Goal: Information Seeking & Learning: Learn about a topic

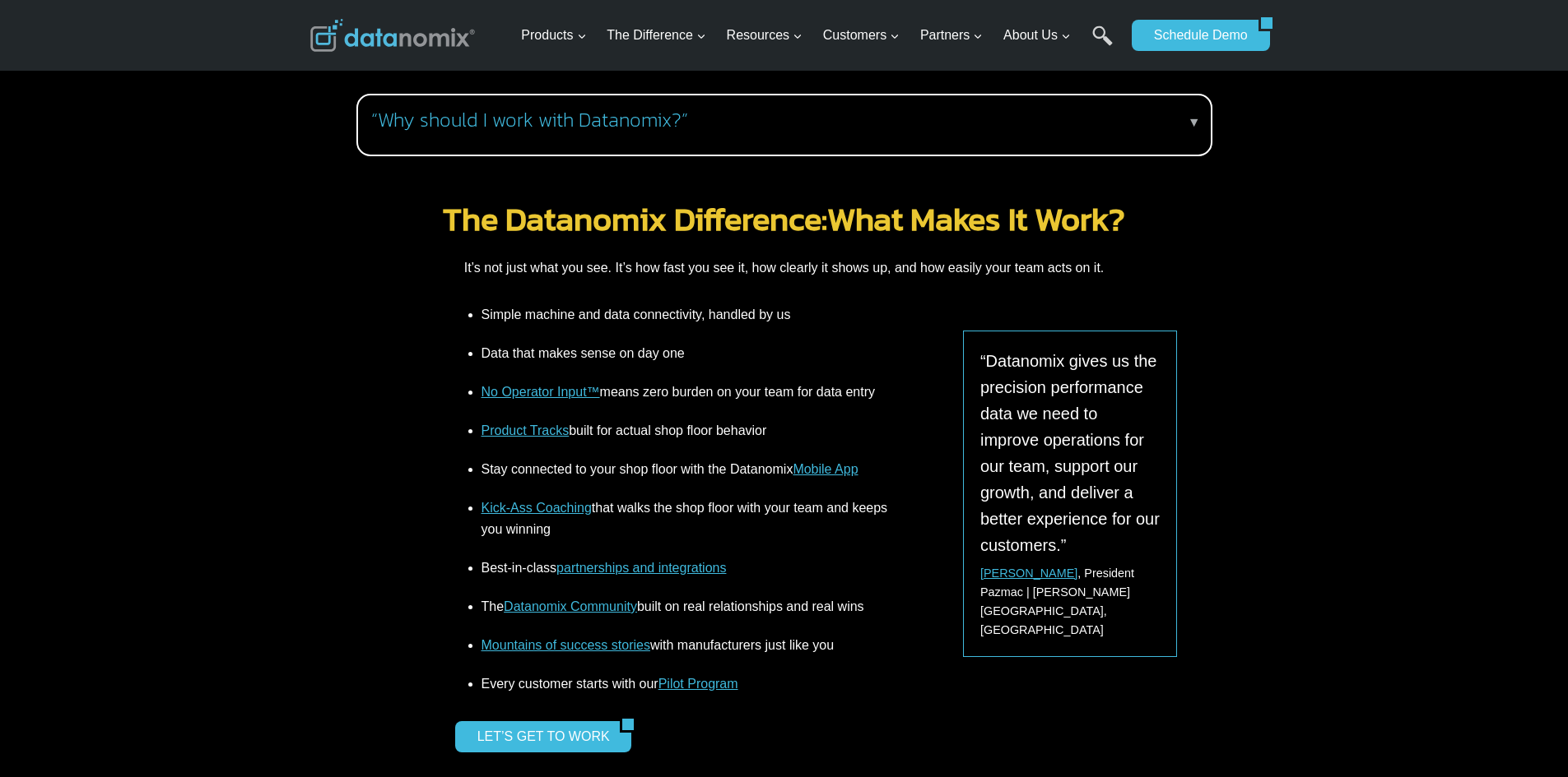
scroll to position [1892, 0]
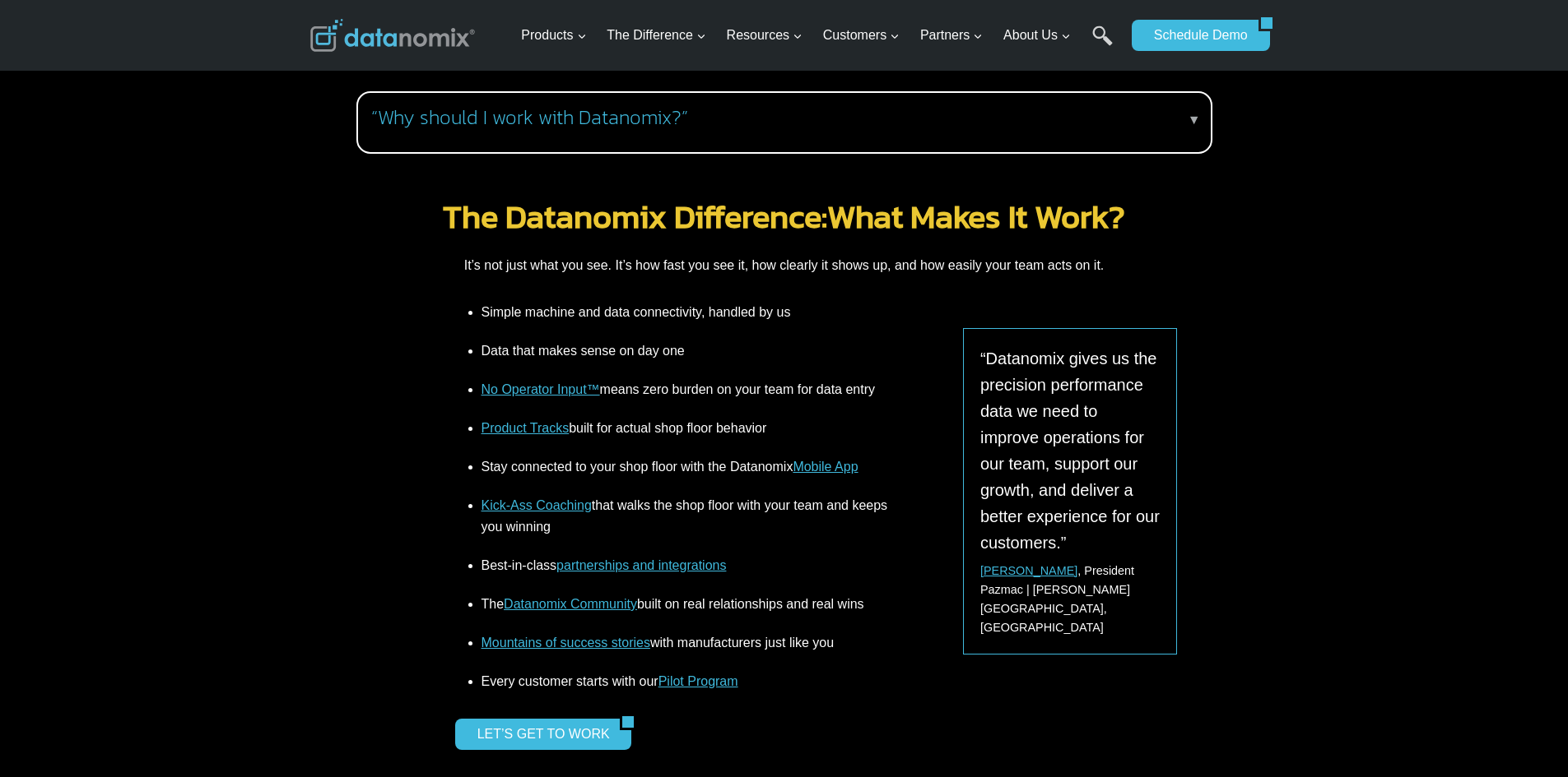
click at [502, 421] on link "Product Tracks" at bounding box center [525, 428] width 88 height 14
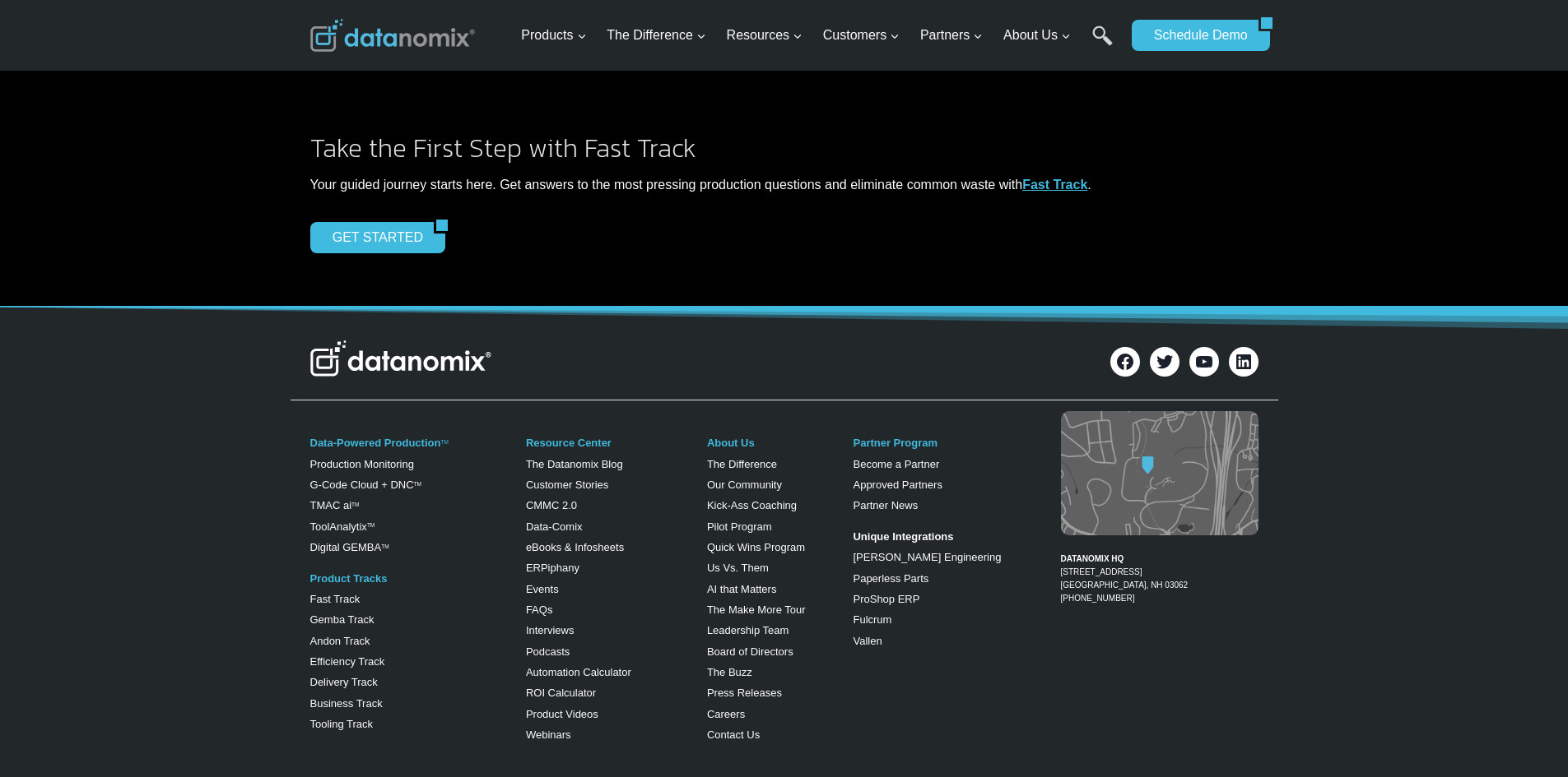
scroll to position [1398, 0]
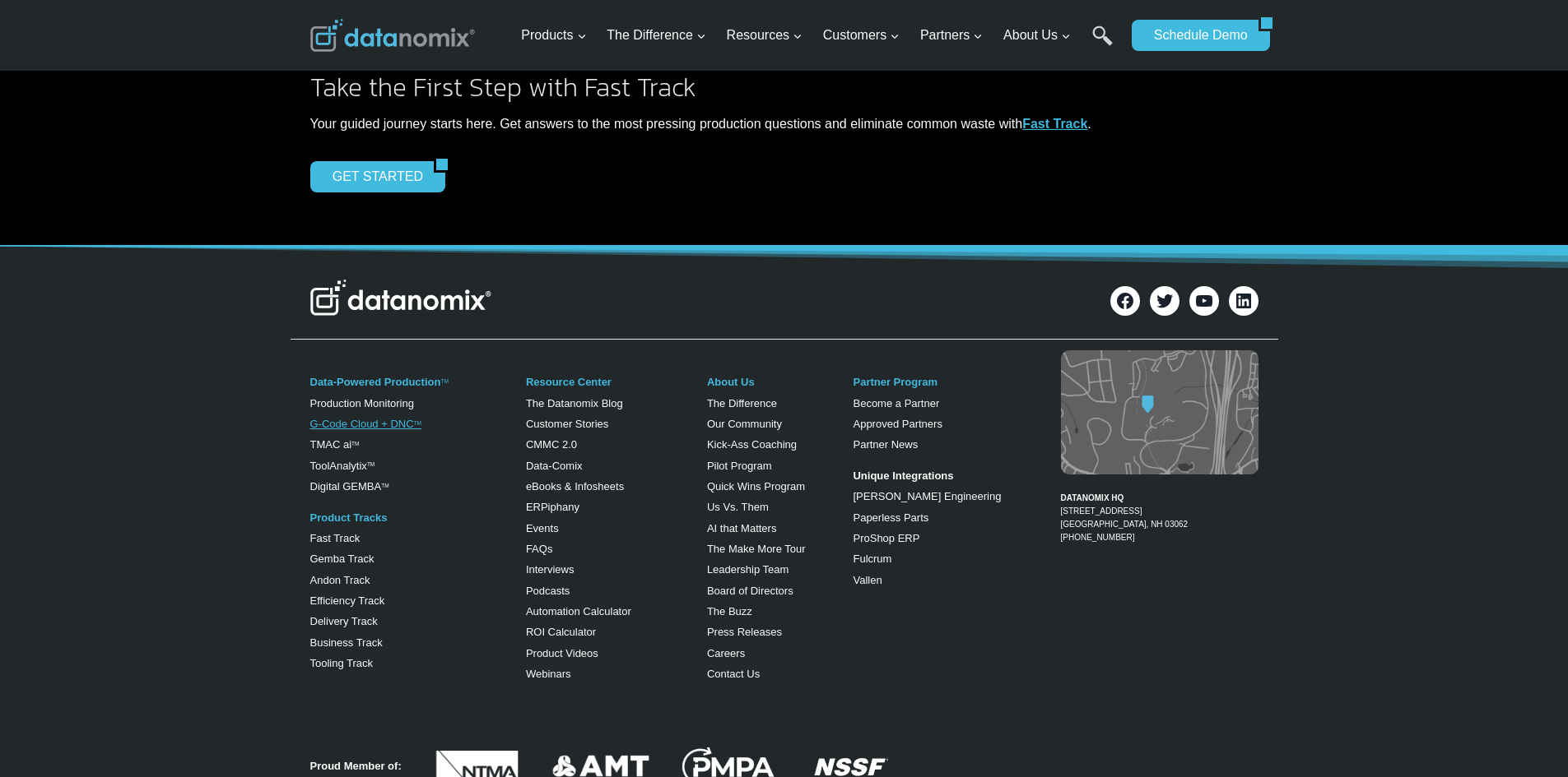
click at [375, 419] on link "G-Code Cloud + DNC TM" at bounding box center [366, 424] width 111 height 12
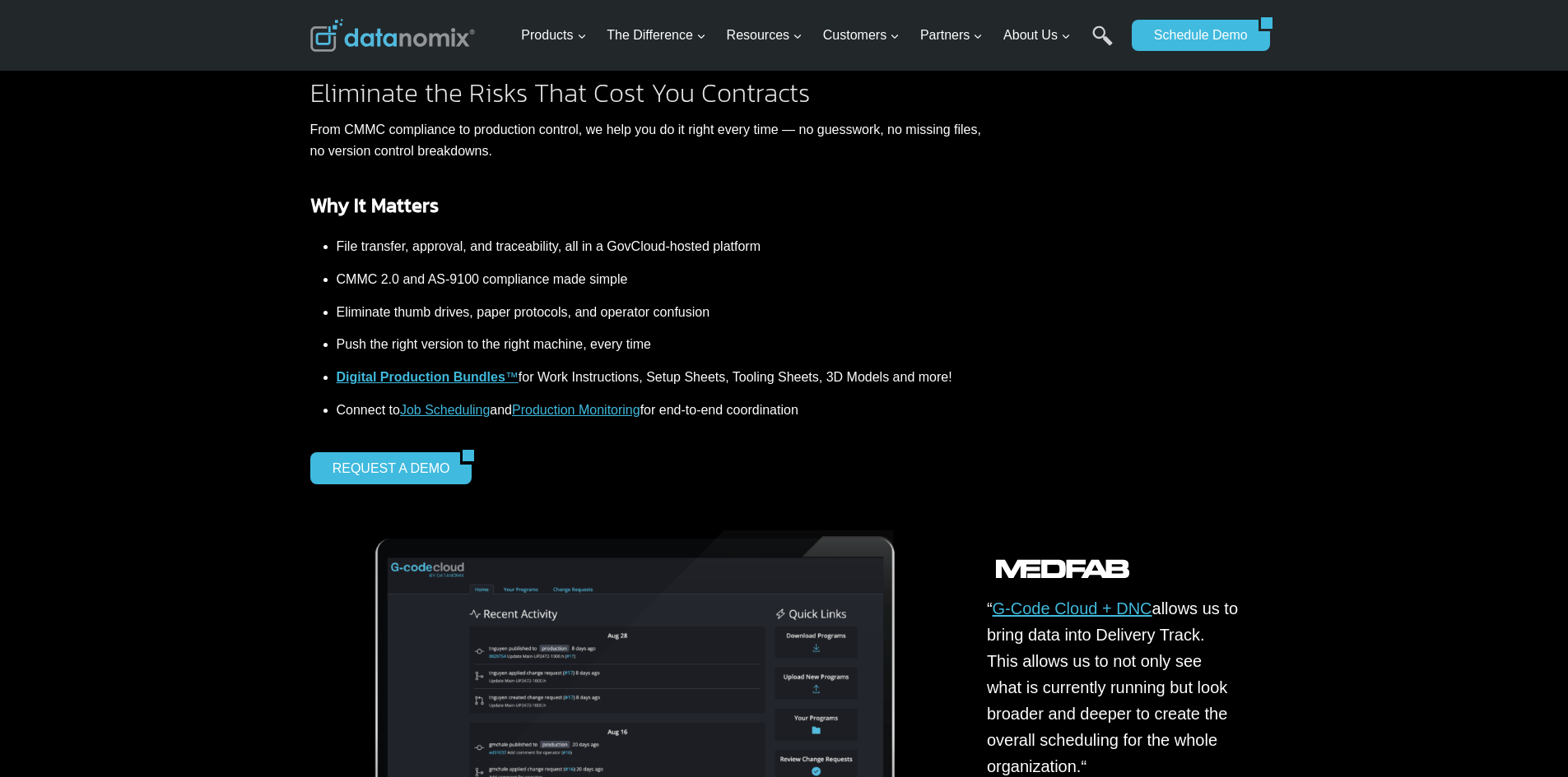
scroll to position [576, 0]
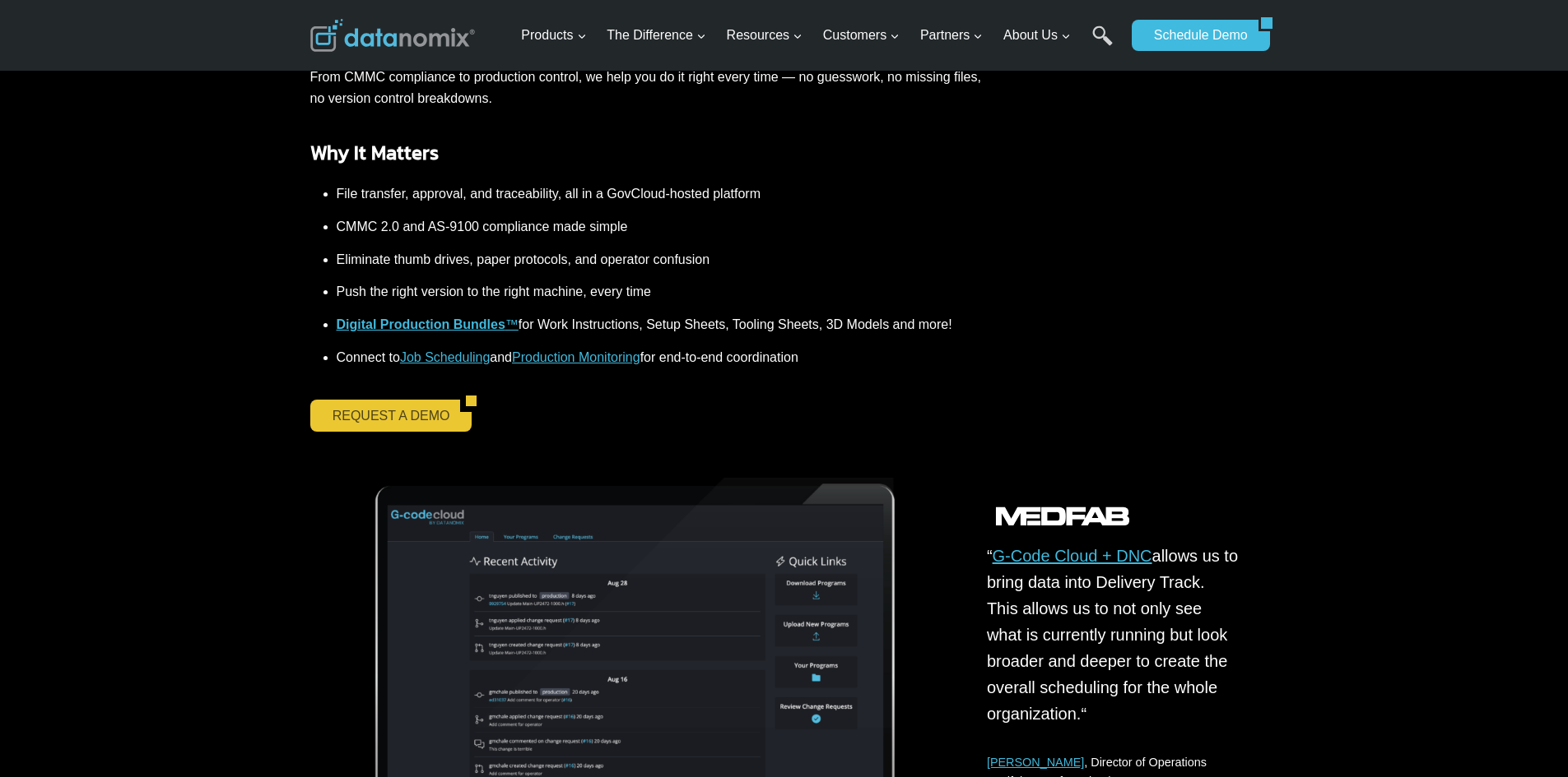
click at [398, 419] on link "REQUEST A DEMO" at bounding box center [385, 415] width 151 height 31
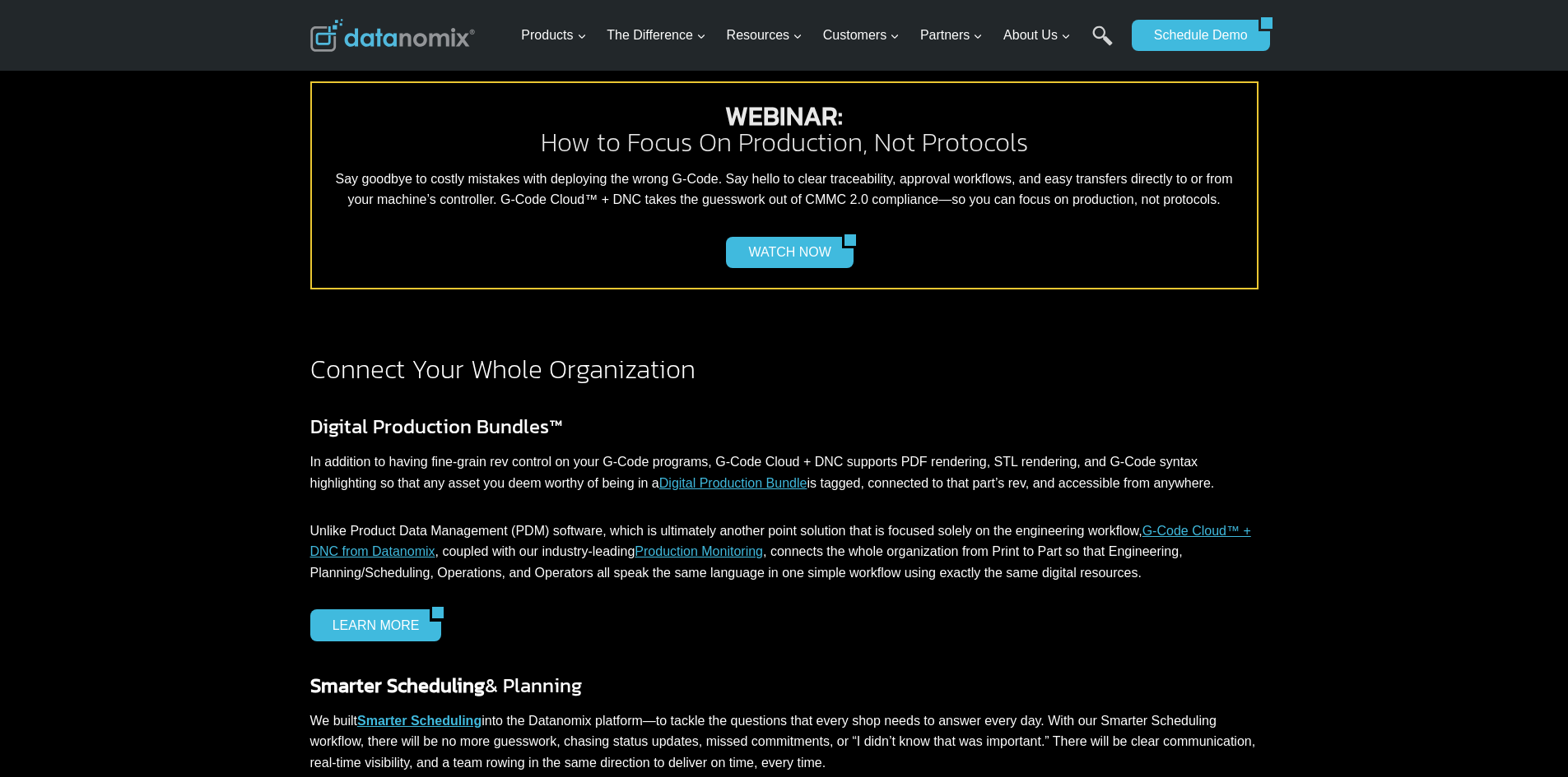
scroll to position [1345, 0]
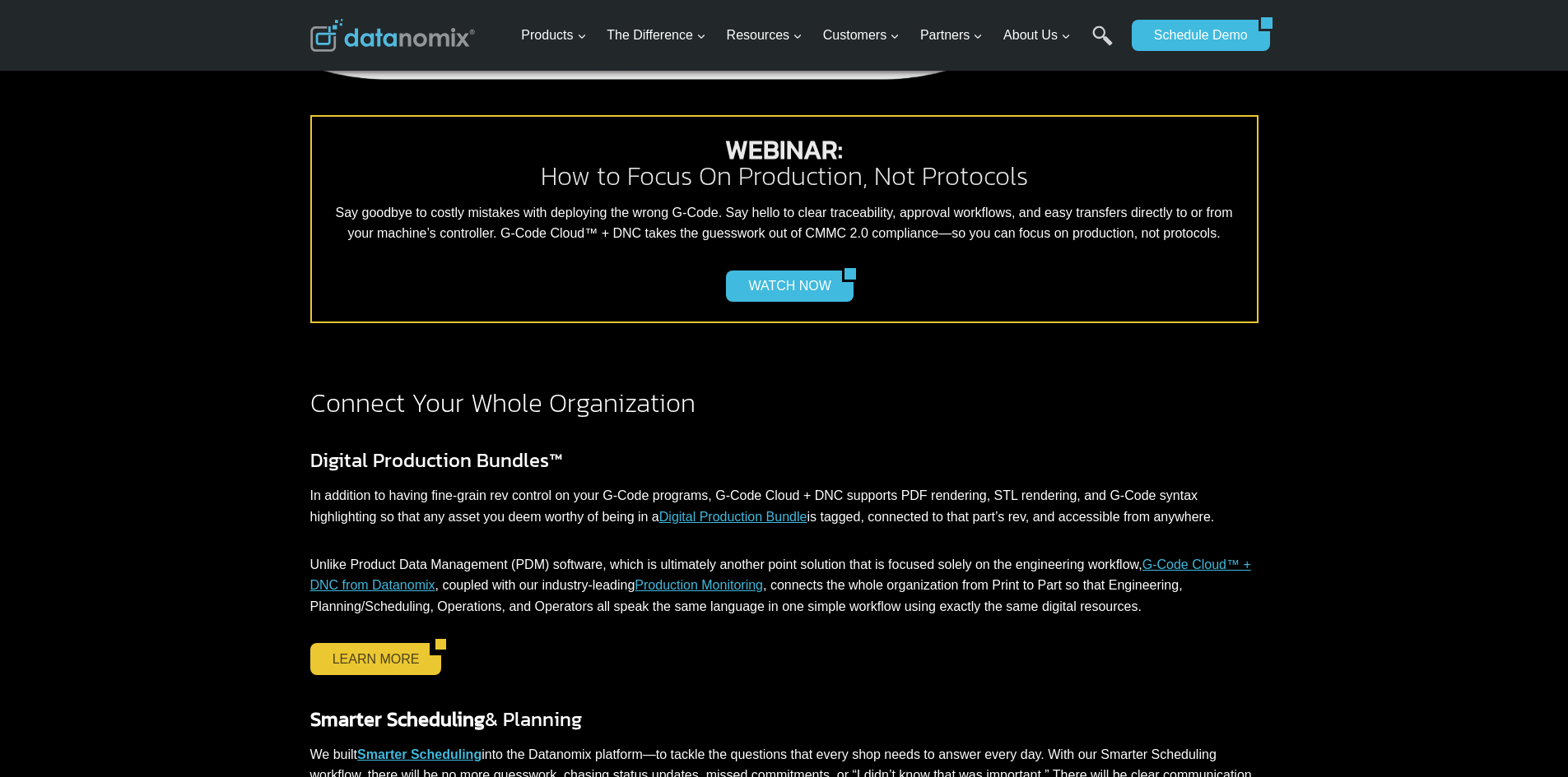
click at [361, 658] on link "LEARN MORE" at bounding box center [370, 658] width 120 height 31
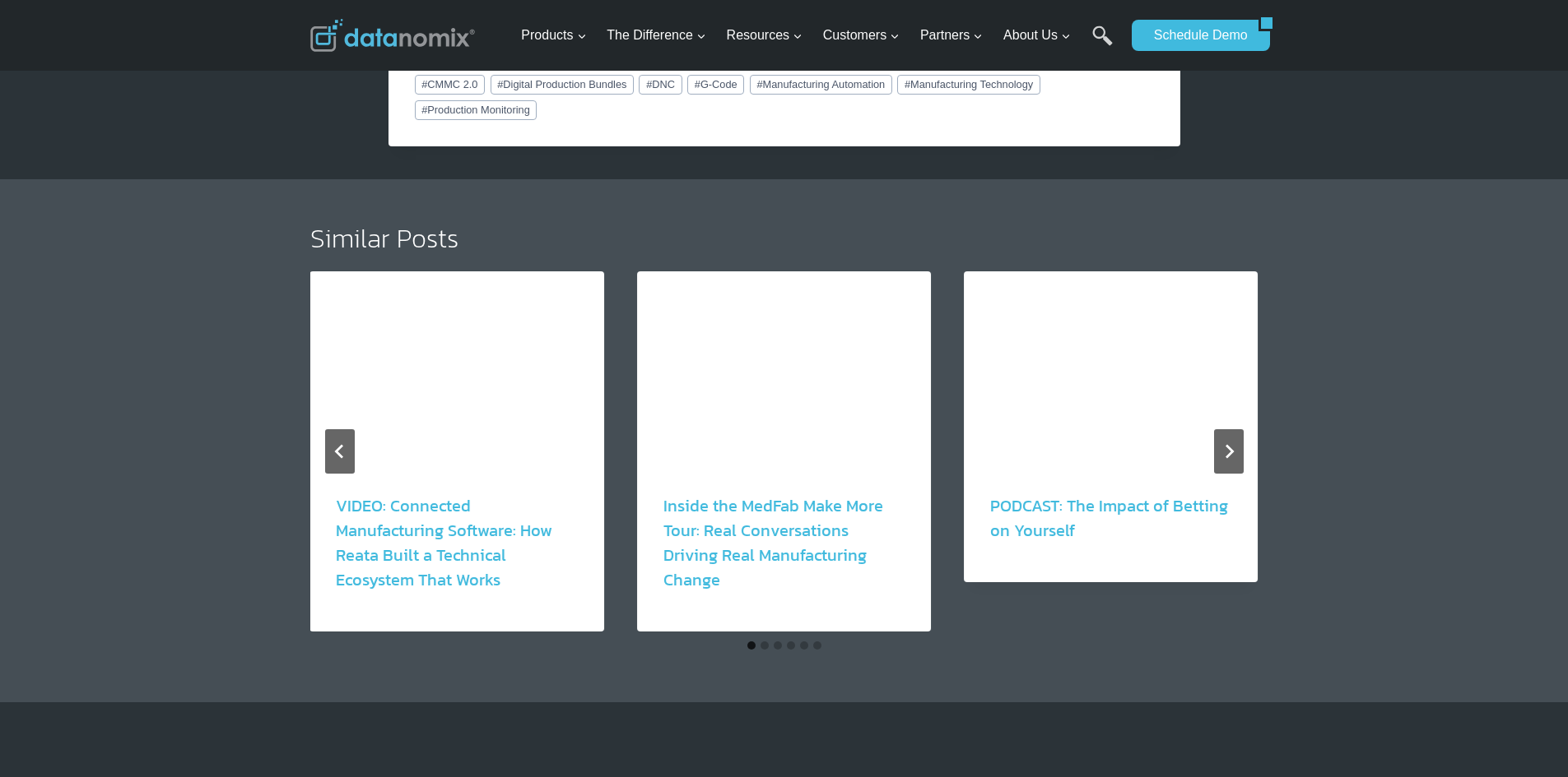
scroll to position [2056, 0]
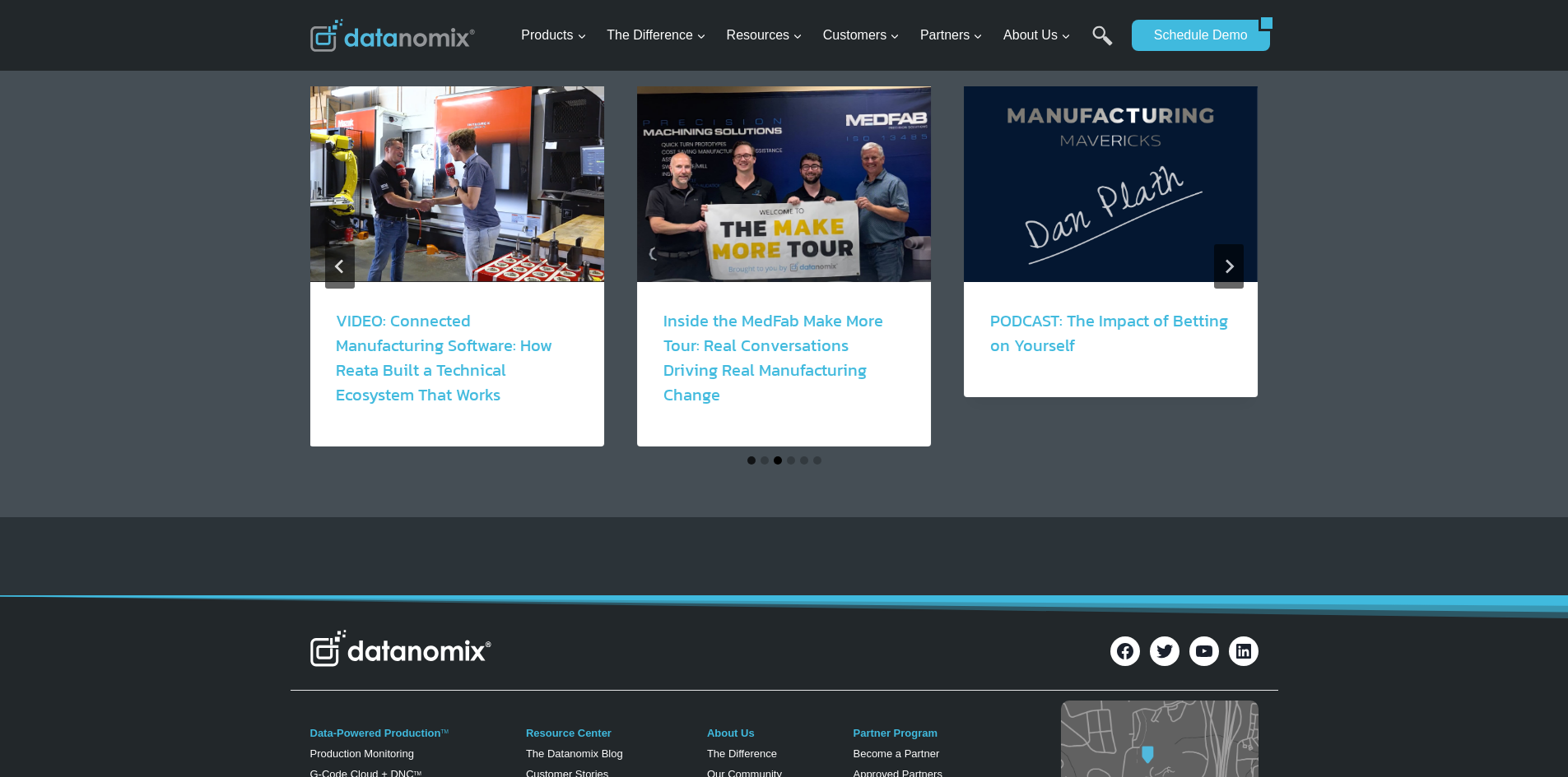
click at [779, 456] on button "Go to slide 3" at bounding box center [777, 460] width 8 height 8
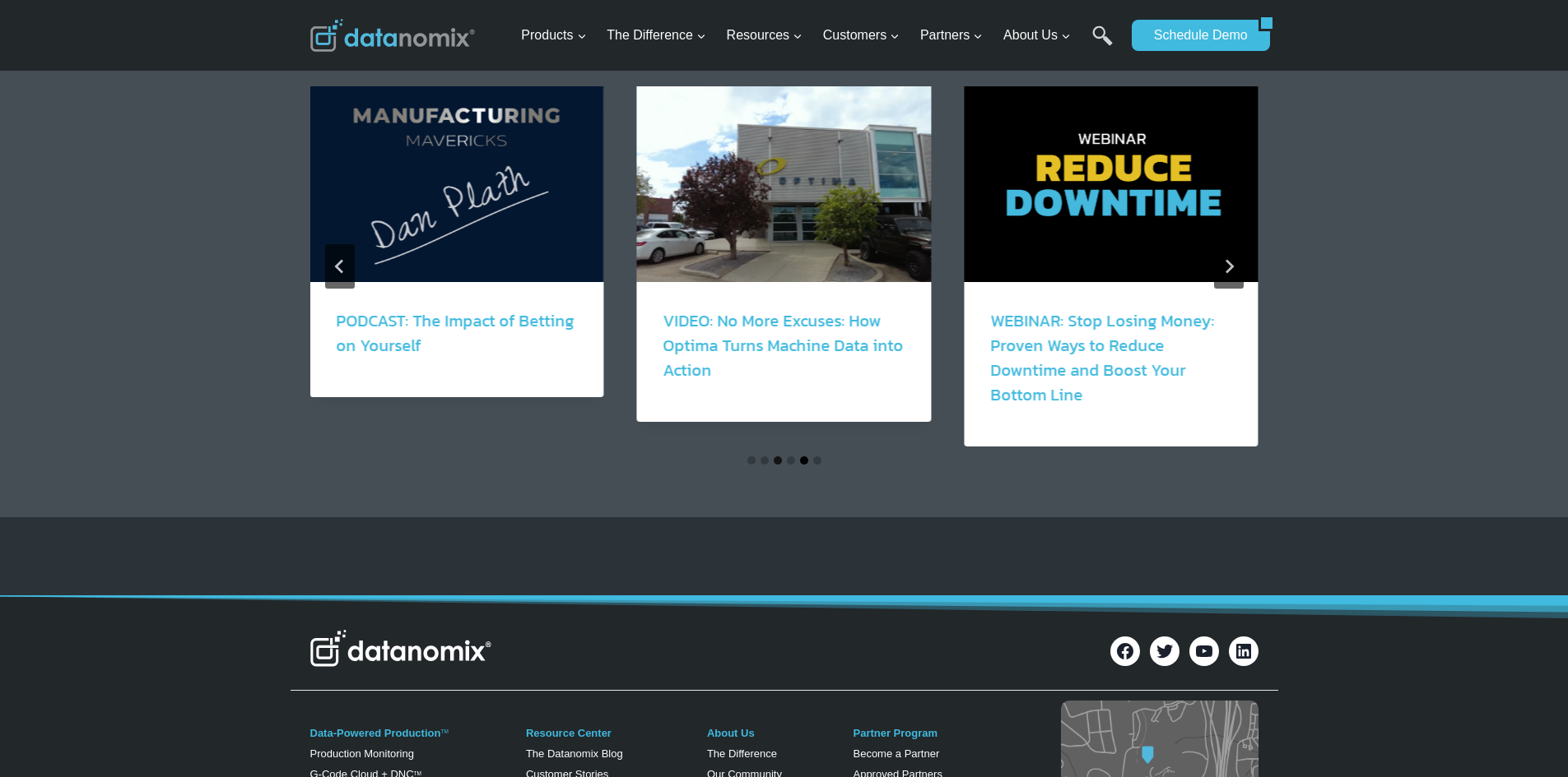
click at [806, 461] on button "Go to slide 5" at bounding box center [804, 460] width 8 height 8
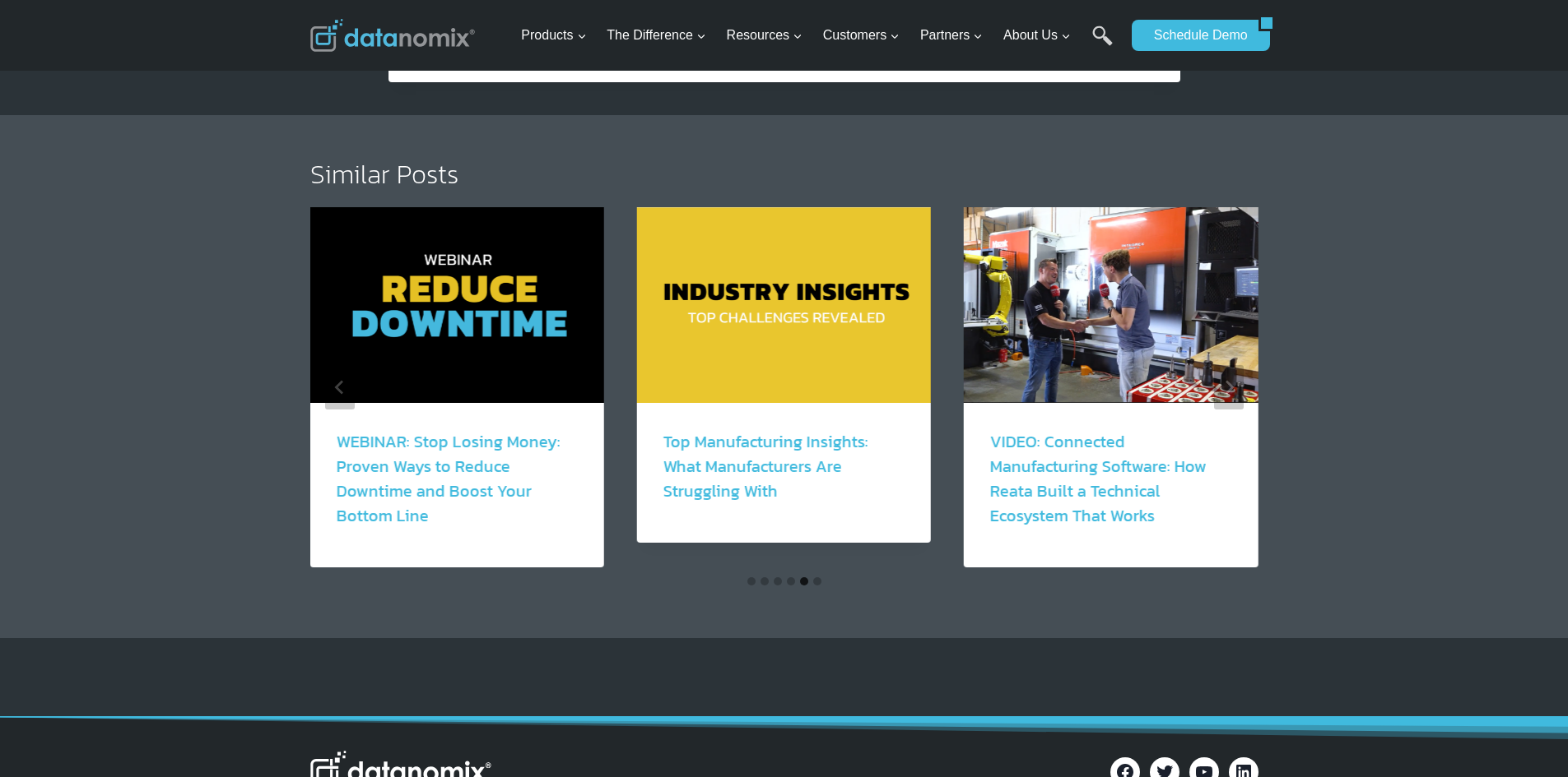
scroll to position [1974, 0]
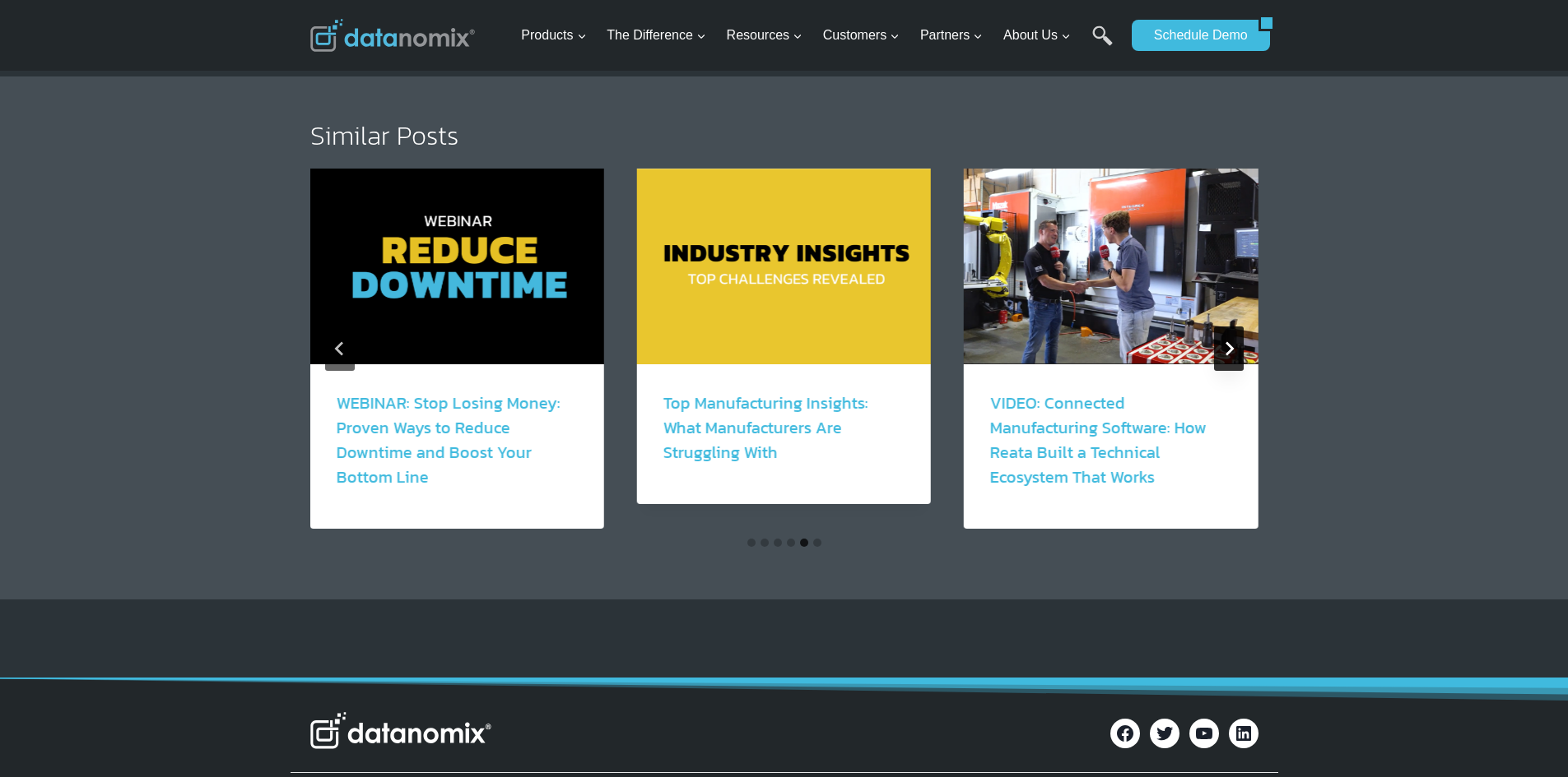
click at [1229, 341] on icon "Next" at bounding box center [1229, 348] width 15 height 15
